Goal: Task Accomplishment & Management: Complete application form

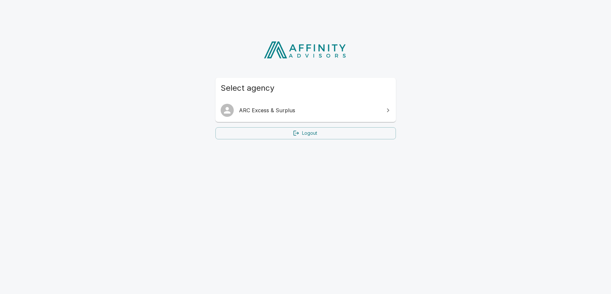
click at [286, 101] on ul "ARC Excess & Surplus" at bounding box center [305, 111] width 180 height 24
click at [284, 109] on span "ARC Excess & Surplus" at bounding box center [309, 111] width 141 height 8
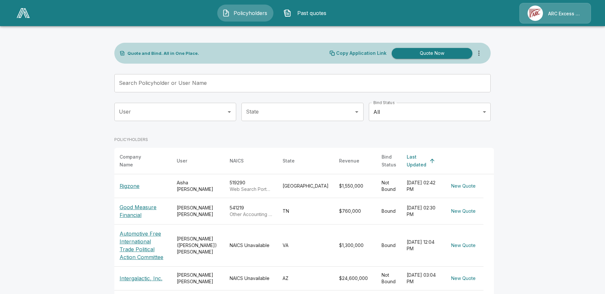
click at [203, 84] on input "Search Policyholder or User Name" at bounding box center [298, 83] width 369 height 18
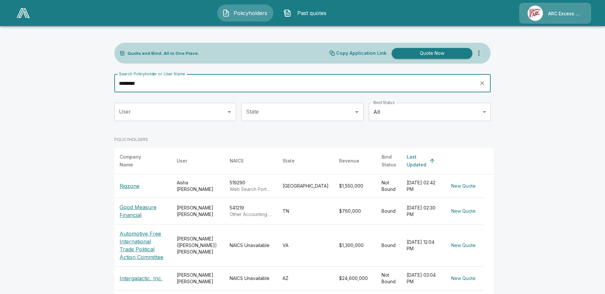
type input "********"
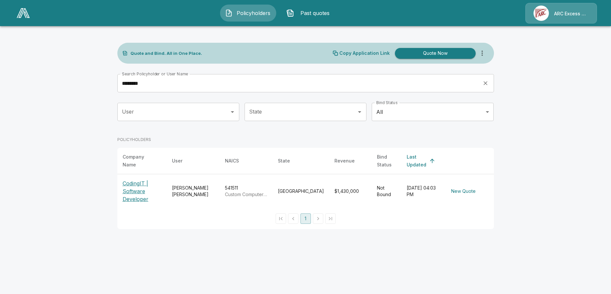
click at [128, 189] on p "CodingIT | Software Developer" at bounding box center [142, 192] width 39 height 24
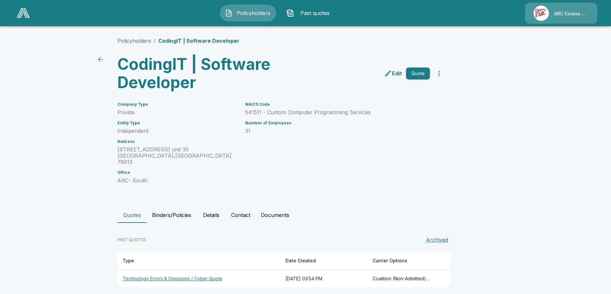
click at [148, 271] on th "Technology Errors & Omissions / Cyber Quote" at bounding box center [198, 279] width 163 height 17
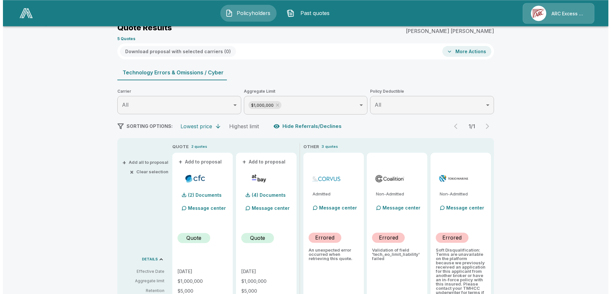
scroll to position [33, 0]
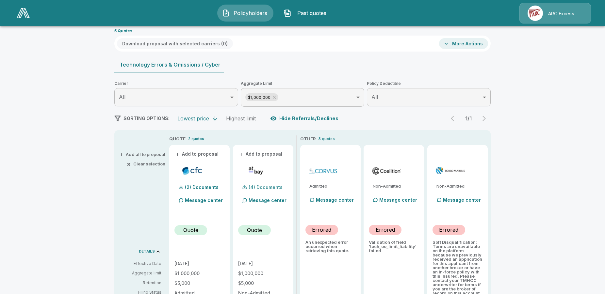
click at [272, 185] on p "(4) Documents" at bounding box center [266, 187] width 34 height 5
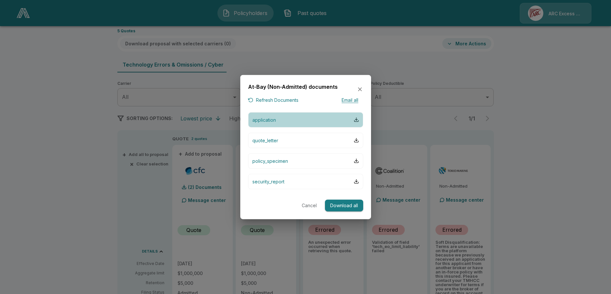
click at [269, 121] on p "application" at bounding box center [264, 119] width 24 height 7
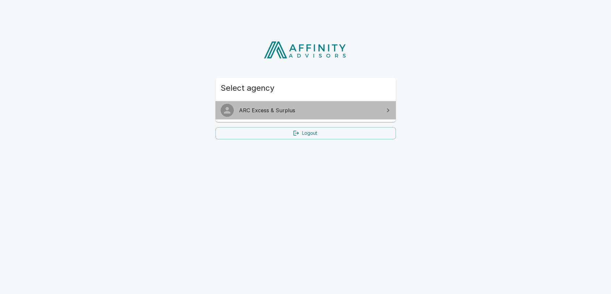
click at [295, 110] on span "ARC Excess & Surplus" at bounding box center [309, 111] width 141 height 8
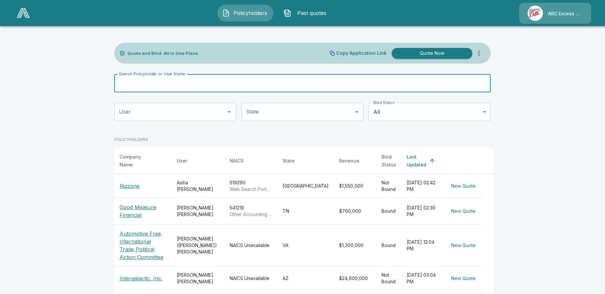
click at [201, 80] on input "Search Policyholder or User Name" at bounding box center [298, 83] width 369 height 18
click at [200, 81] on input "Search Policyholder or User Name" at bounding box center [298, 83] width 369 height 18
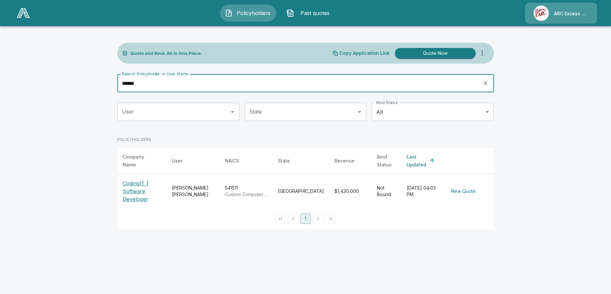
type input "******"
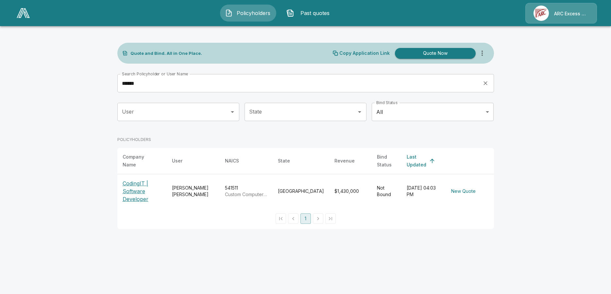
click at [131, 193] on p "CodingIT | Software Developer" at bounding box center [142, 192] width 39 height 24
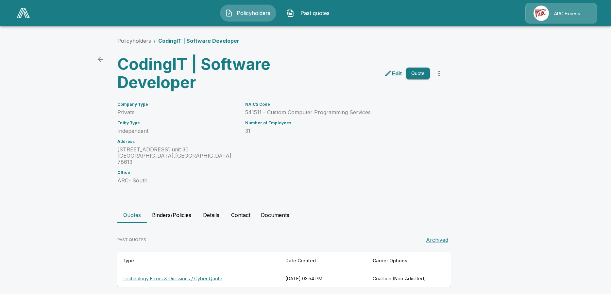
click at [140, 273] on th "Technology Errors & Omissions / Cyber Quote" at bounding box center [198, 279] width 163 height 17
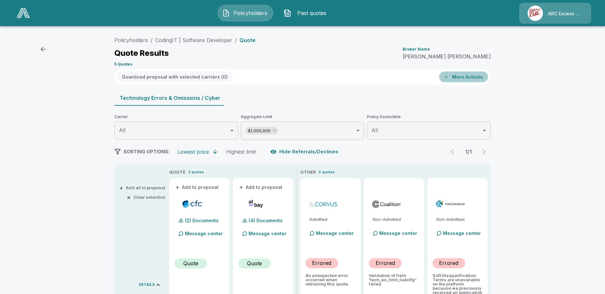
click at [482, 73] on button "More Actions" at bounding box center [463, 77] width 49 height 11
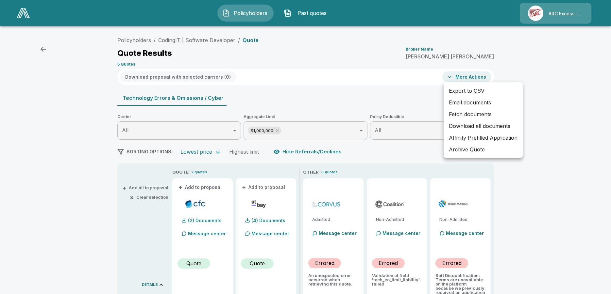
click at [131, 63] on div at bounding box center [305, 147] width 611 height 294
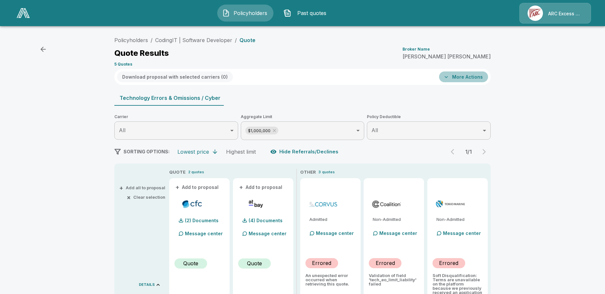
click at [468, 74] on button "More Actions" at bounding box center [463, 77] width 49 height 11
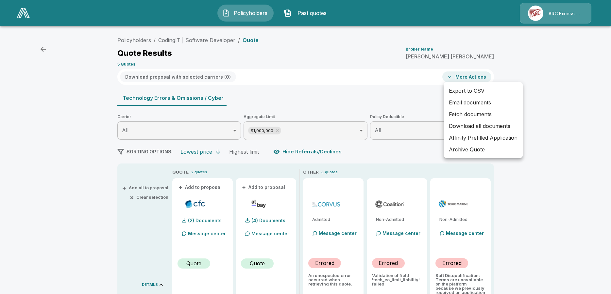
click at [43, 49] on div at bounding box center [305, 147] width 611 height 294
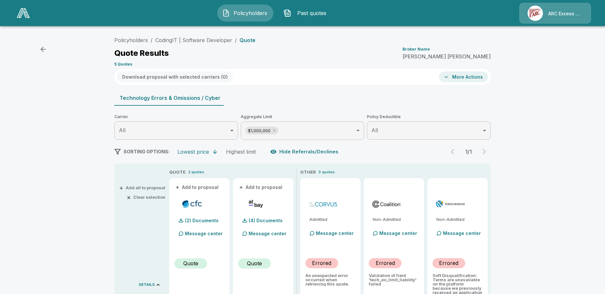
click at [43, 49] on icon "button" at bounding box center [43, 49] width 5 height 5
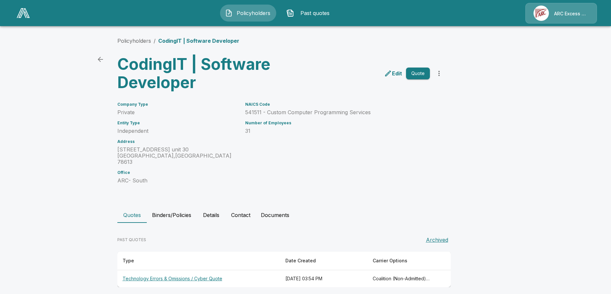
click at [394, 74] on p "Edit" at bounding box center [397, 74] width 10 height 8
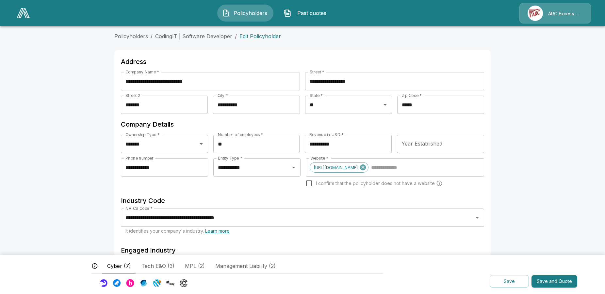
click at [22, 12] on img at bounding box center [23, 13] width 13 height 10
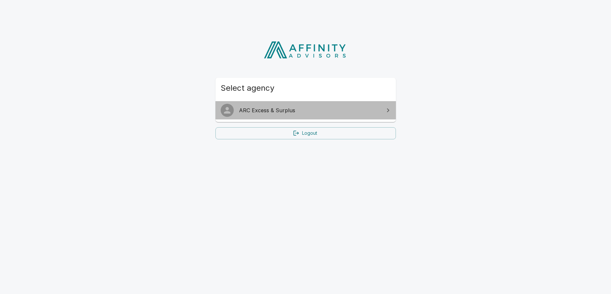
click at [243, 107] on span "ARC Excess & Surplus" at bounding box center [309, 111] width 141 height 8
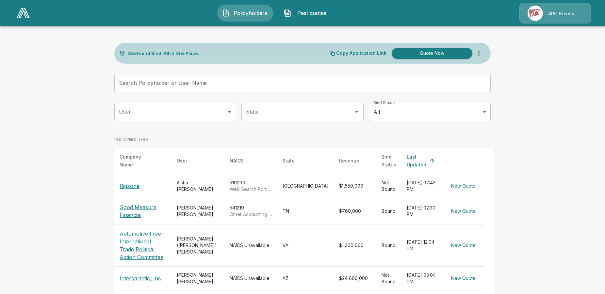
click at [437, 53] on button "Quote Now" at bounding box center [432, 53] width 81 height 11
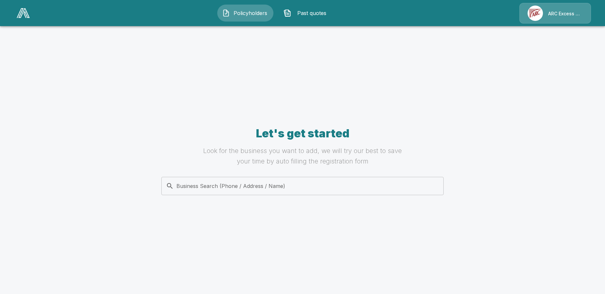
click at [194, 191] on input "Business Search (Phone / Address / Name)" at bounding box center [301, 186] width 274 height 12
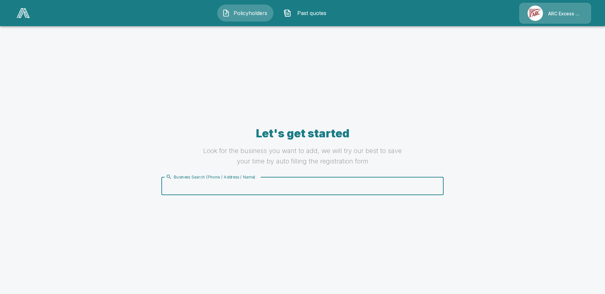
click at [26, 11] on img at bounding box center [23, 13] width 13 height 10
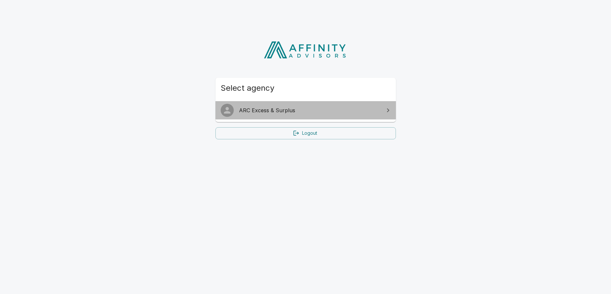
click at [243, 110] on span "ARC Excess & Surplus" at bounding box center [309, 111] width 141 height 8
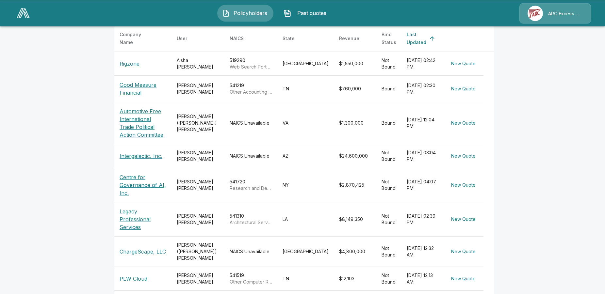
scroll to position [100, 0]
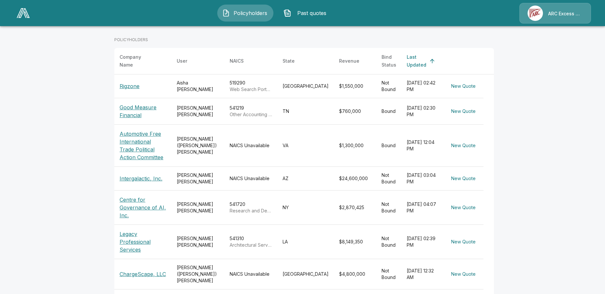
click at [149, 204] on p "Centre for Governance of AI, Inc." at bounding box center [143, 208] width 47 height 24
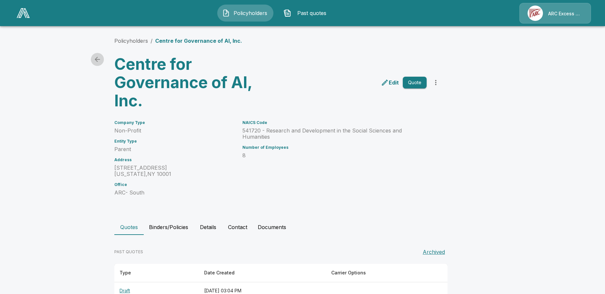
click at [99, 60] on icon "back" at bounding box center [97, 59] width 5 height 5
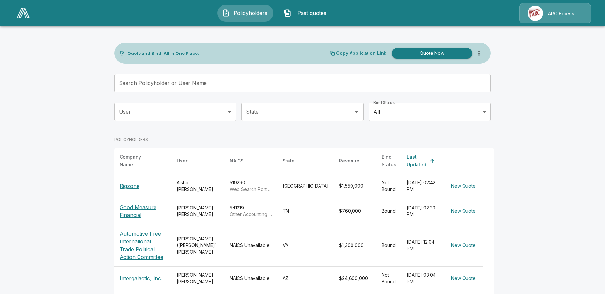
click at [190, 116] on input "User" at bounding box center [170, 112] width 106 height 12
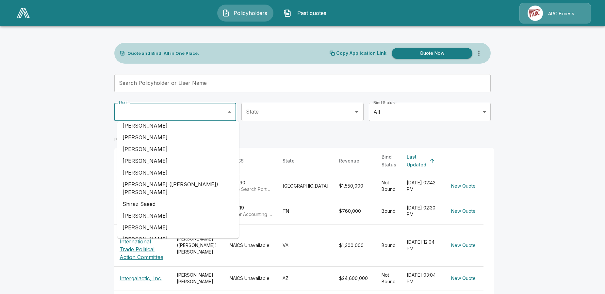
scroll to position [158, 0]
click at [150, 221] on li "[PERSON_NAME]" at bounding box center [178, 227] width 122 height 12
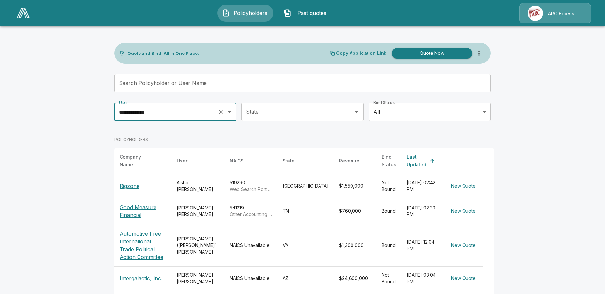
type input "**********"
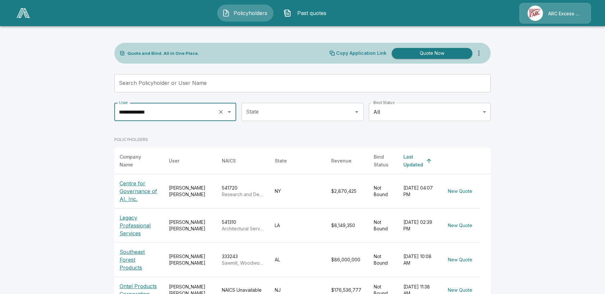
scroll to position [182, 0]
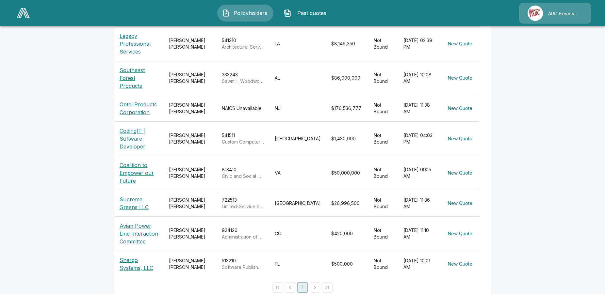
click at [145, 196] on p "Supreme Greens LLC" at bounding box center [139, 204] width 39 height 16
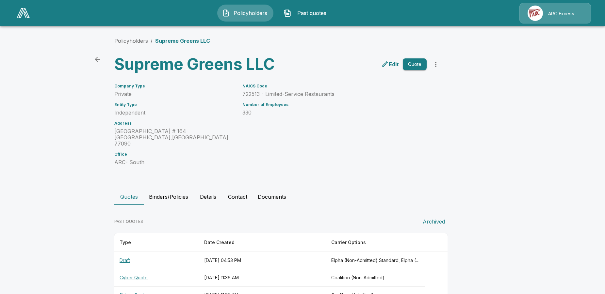
click at [399, 63] on p "Edit" at bounding box center [394, 64] width 10 height 8
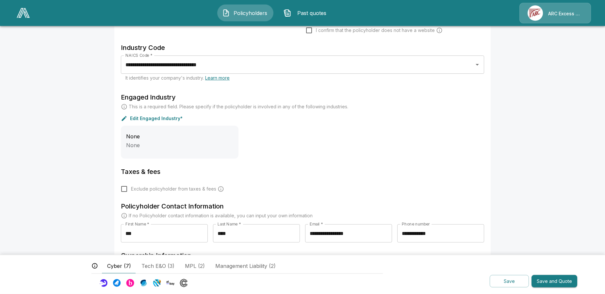
scroll to position [200, 0]
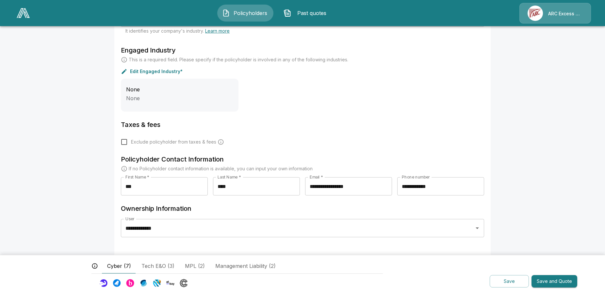
click at [558, 282] on button "Save and Quote" at bounding box center [555, 282] width 46 height 13
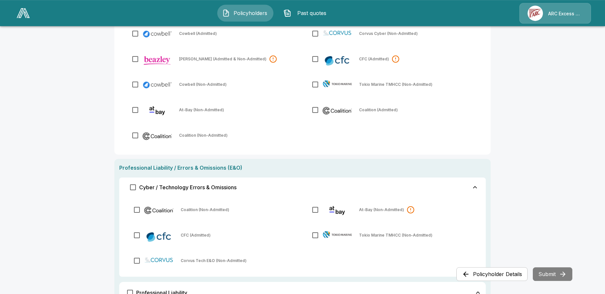
scroll to position [100, 0]
